Goal: Check status

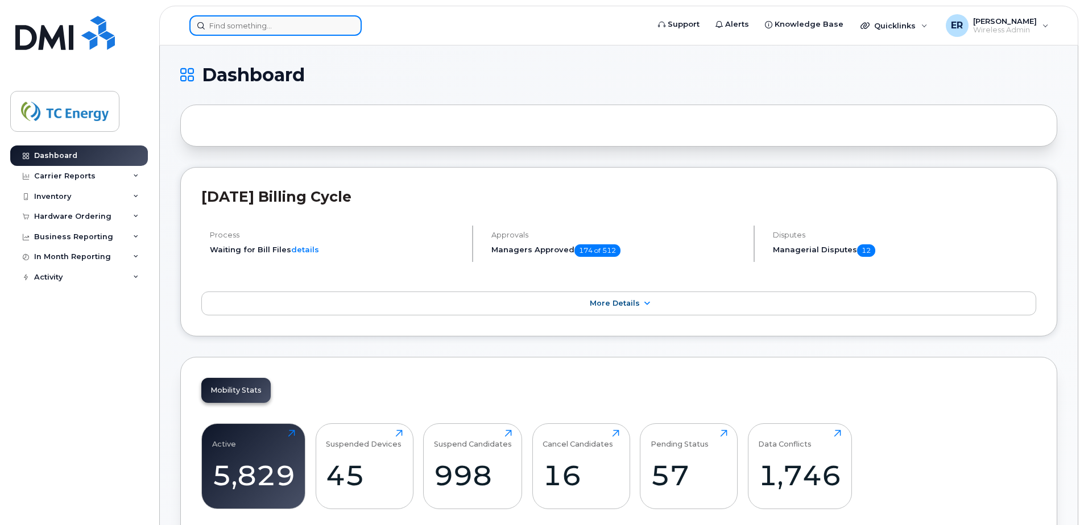
click at [298, 31] on input at bounding box center [275, 25] width 172 height 20
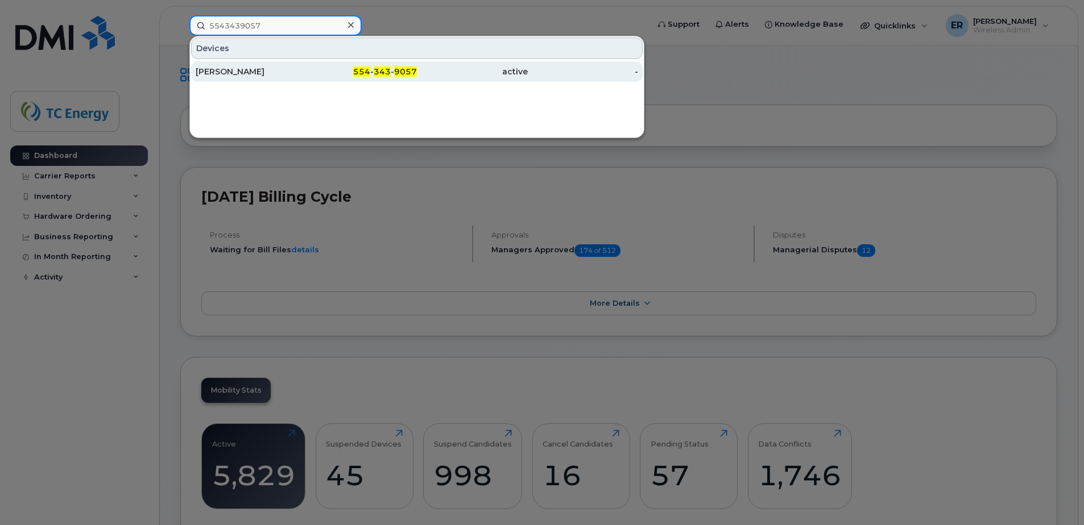
type input "5543439057"
click at [238, 72] on div "[PERSON_NAME]" at bounding box center [251, 71] width 111 height 11
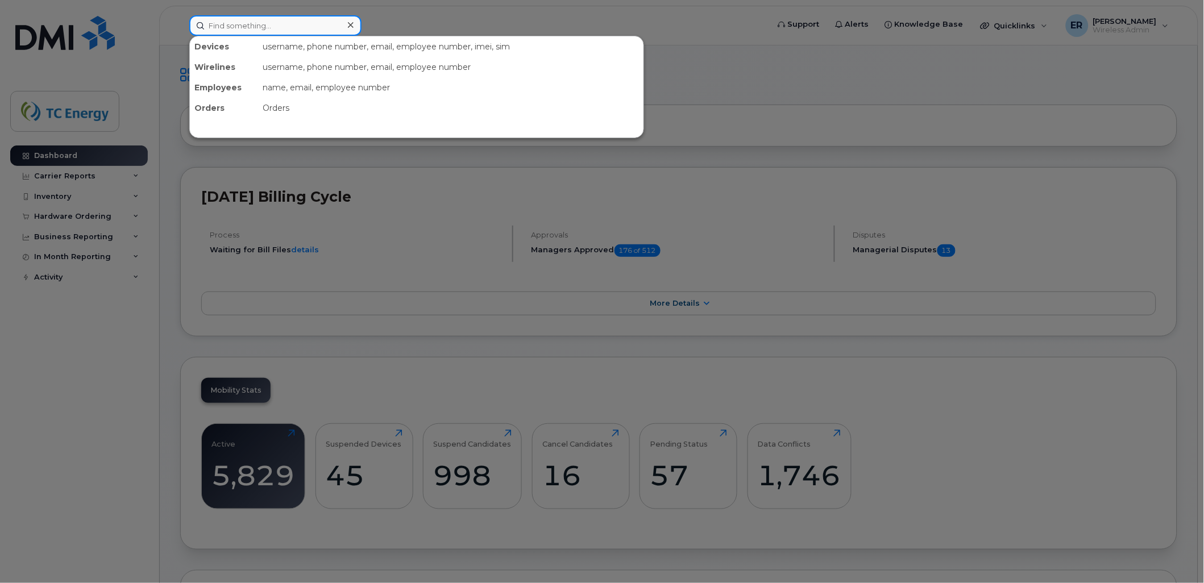
click at [275, 23] on input at bounding box center [275, 25] width 172 height 20
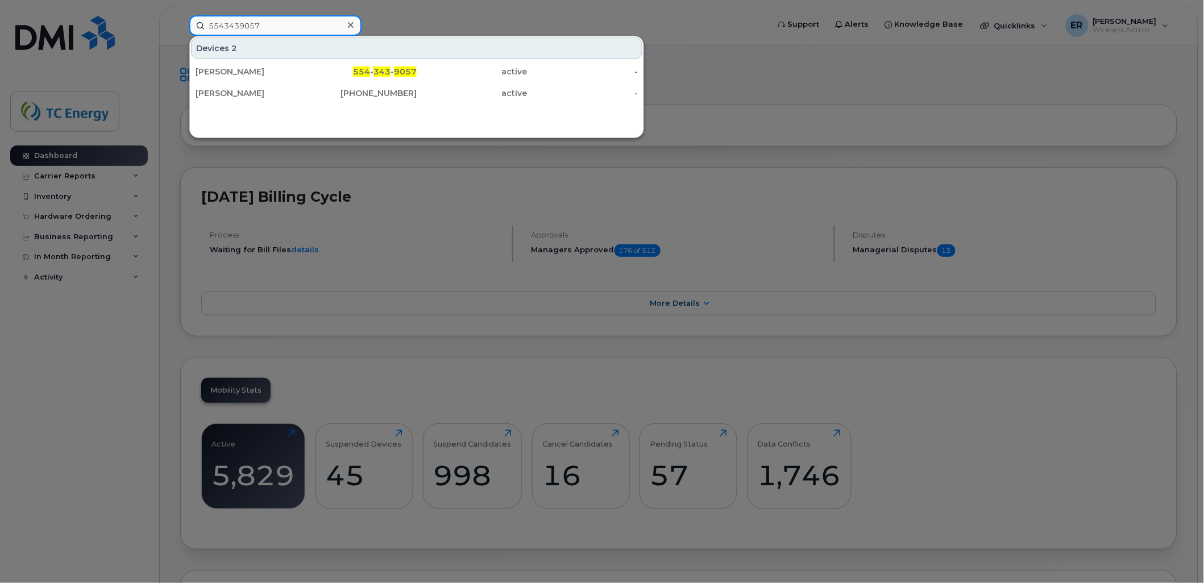
type input "5543439057"
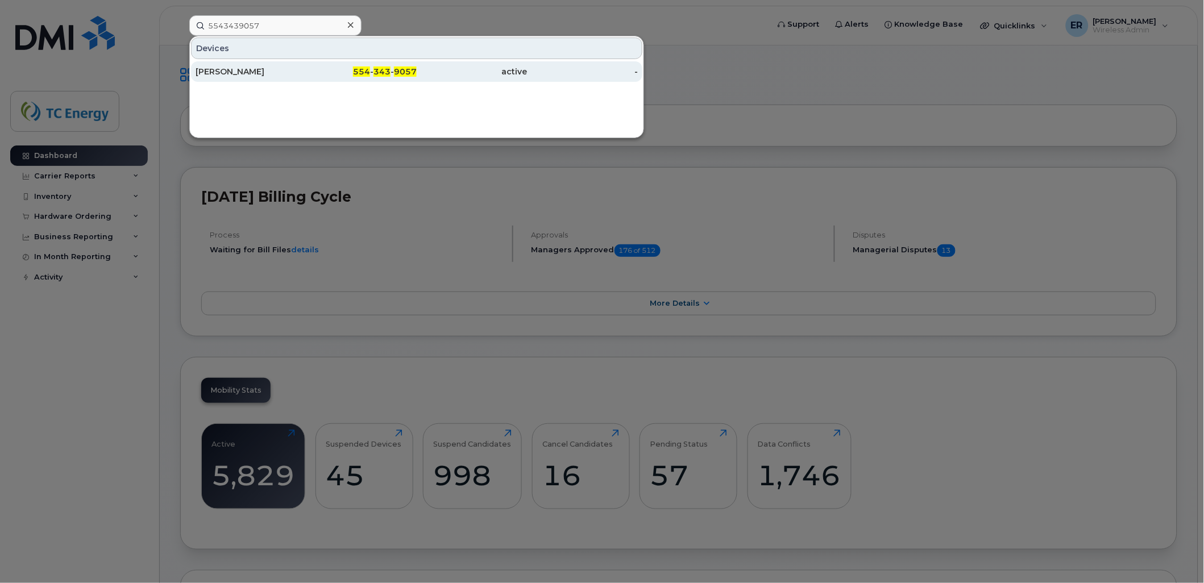
click at [298, 70] on div "[PERSON_NAME]" at bounding box center [251, 71] width 111 height 11
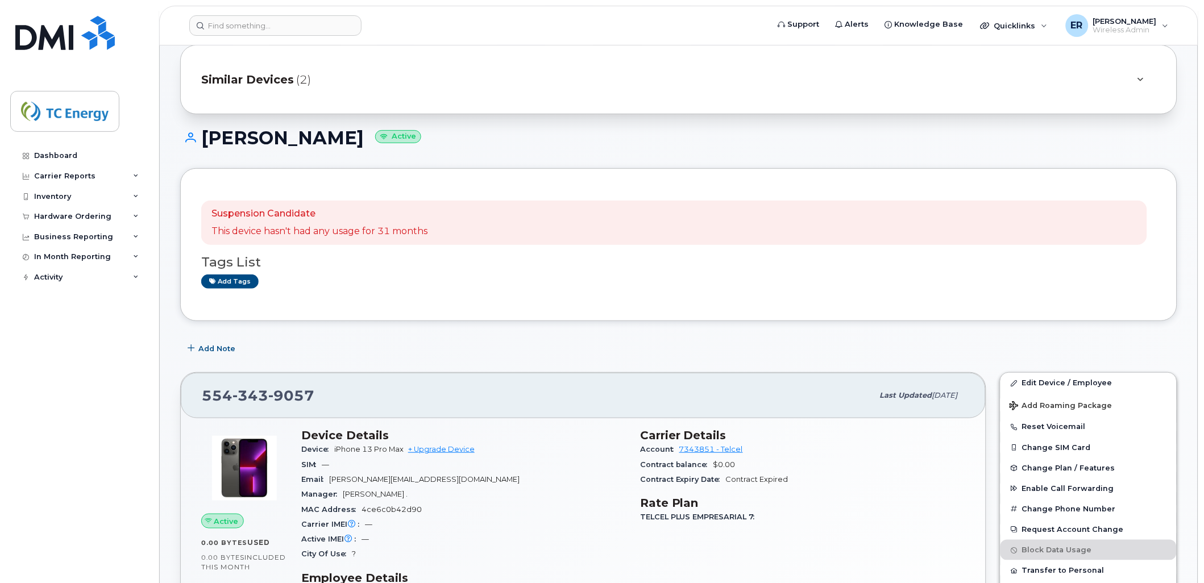
scroll to position [33, 0]
